Goal: Navigation & Orientation: Find specific page/section

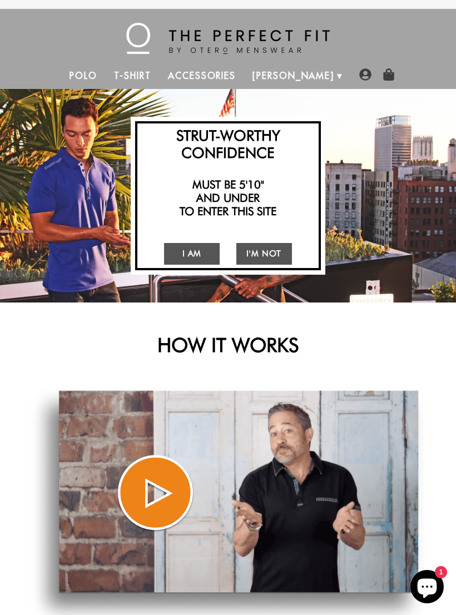
click at [193, 256] on link "I Am" at bounding box center [192, 254] width 56 height 22
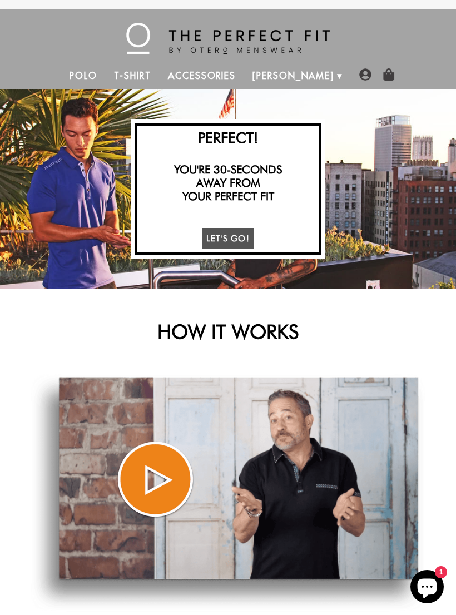
click at [106, 83] on link "Polo" at bounding box center [83, 75] width 44 height 27
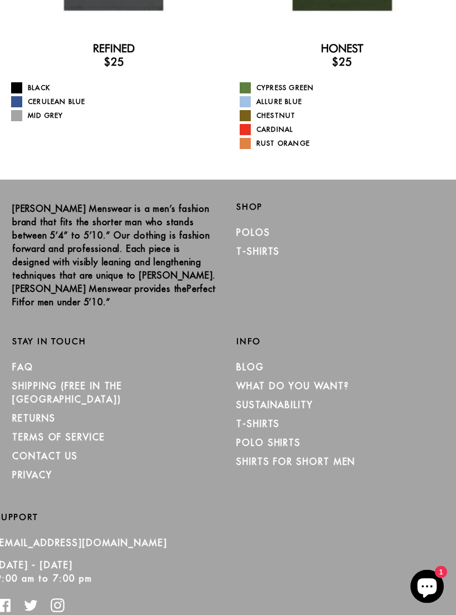
scroll to position [650, 0]
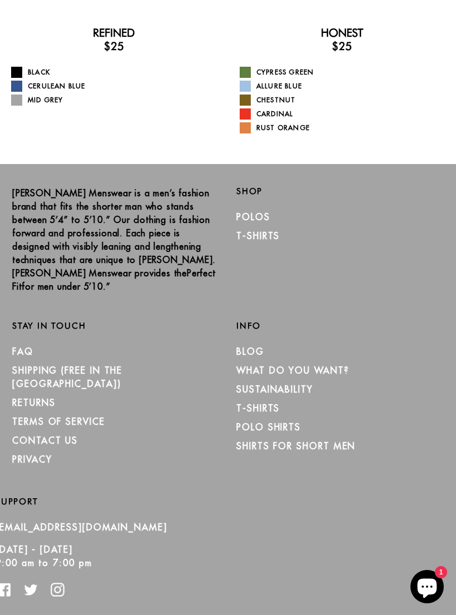
click at [251, 440] on link "Shirts for Short Men" at bounding box center [295, 445] width 119 height 11
